Goal: Task Accomplishment & Management: Use online tool/utility

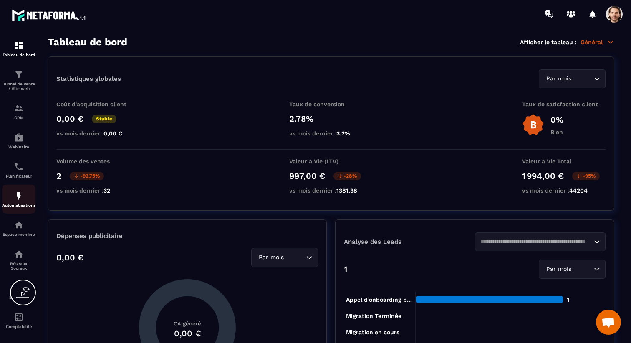
click at [17, 207] on p "Automatisations" at bounding box center [18, 205] width 33 height 5
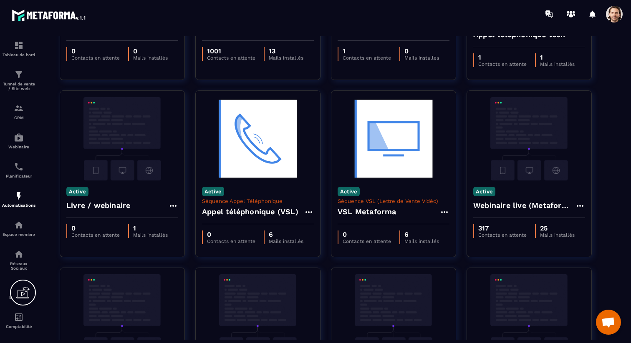
scroll to position [180, 0]
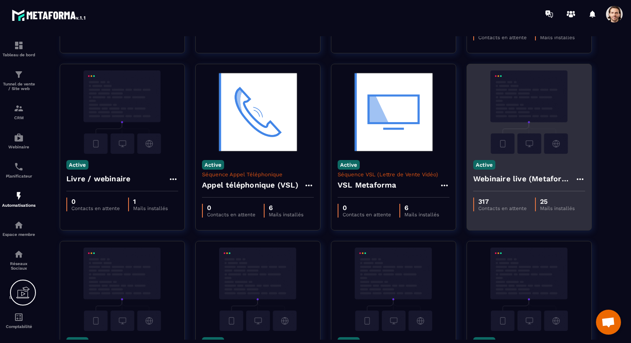
click at [524, 176] on h4 "Webinaire live (Metaforma)" at bounding box center [524, 179] width 102 height 12
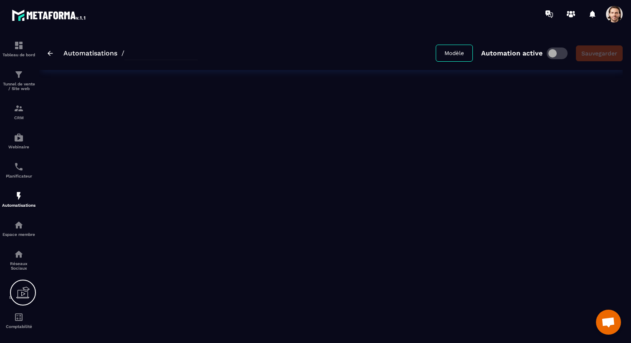
type input "**********"
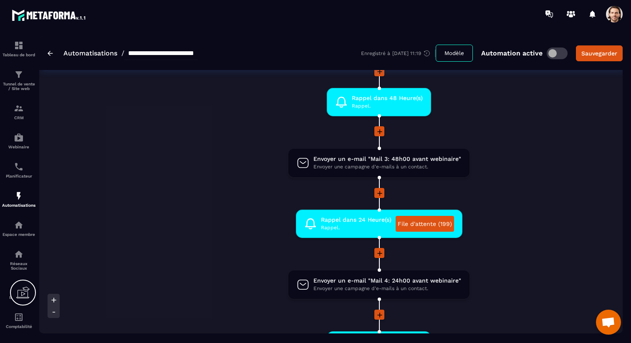
scroll to position [285, 0]
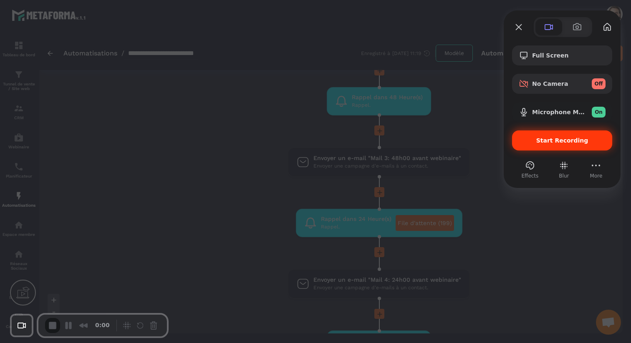
click at [521, 136] on div "Start Recording" at bounding box center [562, 141] width 100 height 20
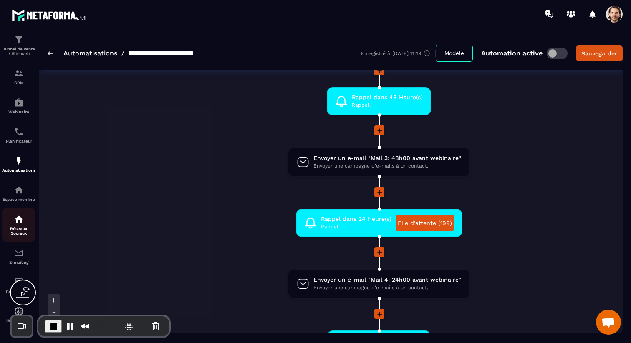
scroll to position [40, 0]
click at [20, 253] on img at bounding box center [19, 253] width 10 height 10
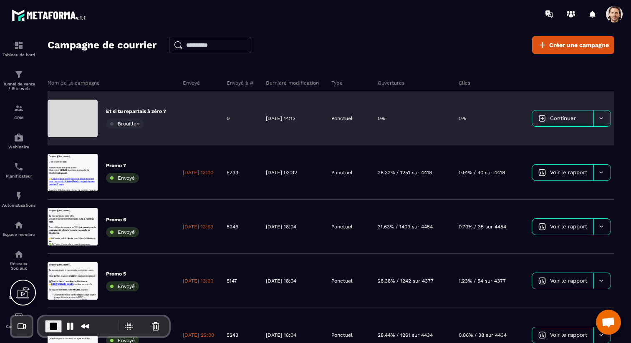
click at [564, 119] on link "Continuer" at bounding box center [562, 119] width 61 height 16
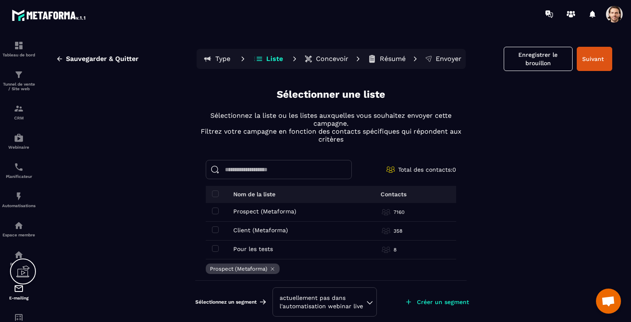
click at [616, 14] on span at bounding box center [614, 14] width 17 height 17
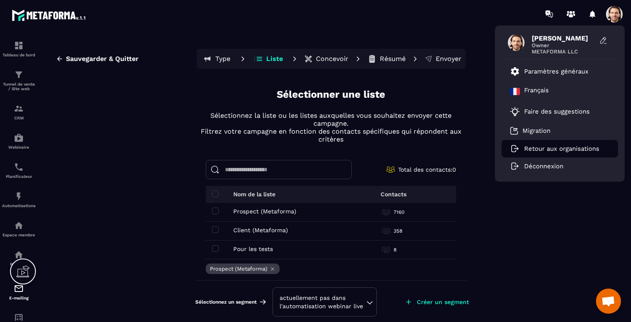
click at [540, 149] on p "Retour aux organisations" at bounding box center [561, 149] width 75 height 8
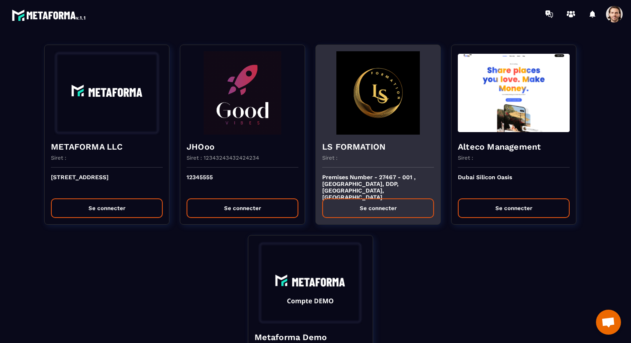
click at [347, 144] on h4 "LS FORMATION" at bounding box center [378, 147] width 112 height 12
